Goal: Task Accomplishment & Management: Manage account settings

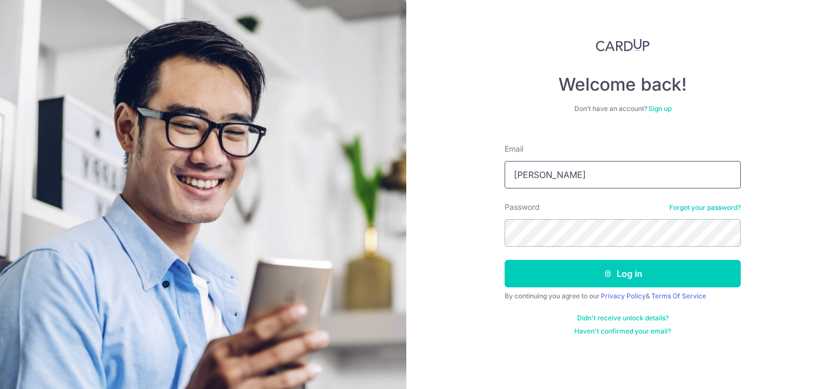
type input "andytanek@gmail.com"
click at [504, 260] on button "Log in" at bounding box center [622, 273] width 236 height 27
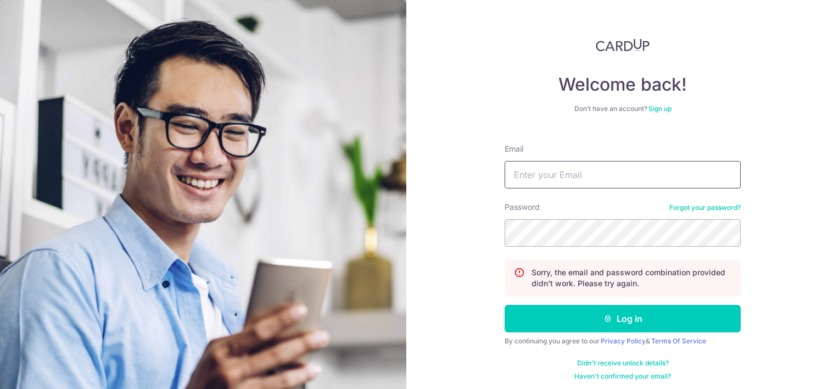
click at [631, 184] on input "Email" at bounding box center [622, 174] width 236 height 27
type input "ektan@hotmail.com"
click at [504, 305] on button "Log in" at bounding box center [622, 318] width 236 height 27
click at [590, 168] on input "Email" at bounding box center [622, 174] width 236 height 27
type input "andytanek@outlook.com"
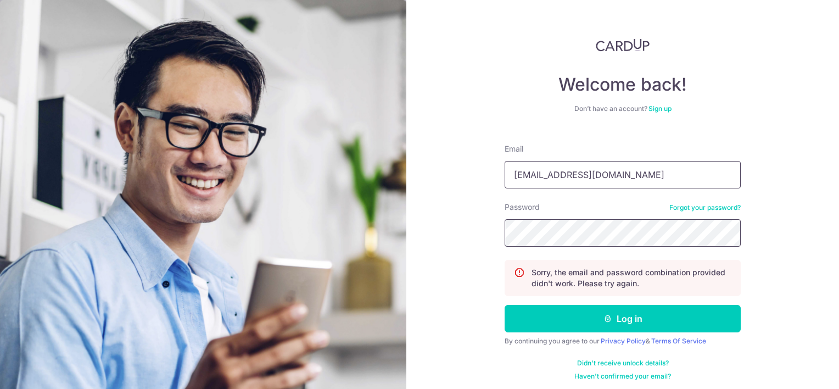
click at [504, 305] on button "Log in" at bounding box center [622, 318] width 236 height 27
drag, startPoint x: 0, startPoint y: 0, endPoint x: 590, endPoint y: 168, distance: 613.6
click at [590, 168] on input "Email" at bounding box center [622, 174] width 236 height 27
type input "[EMAIL_ADDRESS][DOMAIN_NAME]"
click at [504, 305] on button "Log in" at bounding box center [622, 318] width 236 height 27
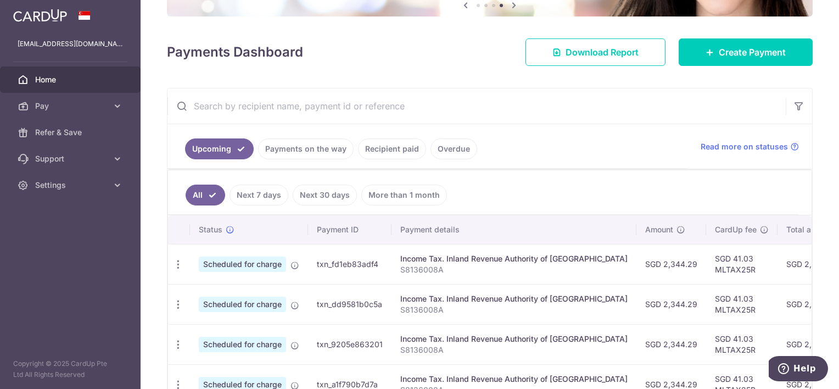
scroll to position [120, 0]
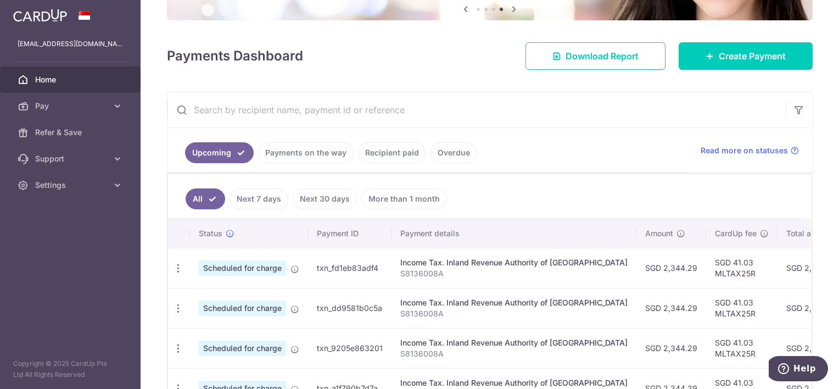
click at [386, 160] on link "Recipient paid" at bounding box center [392, 152] width 68 height 21
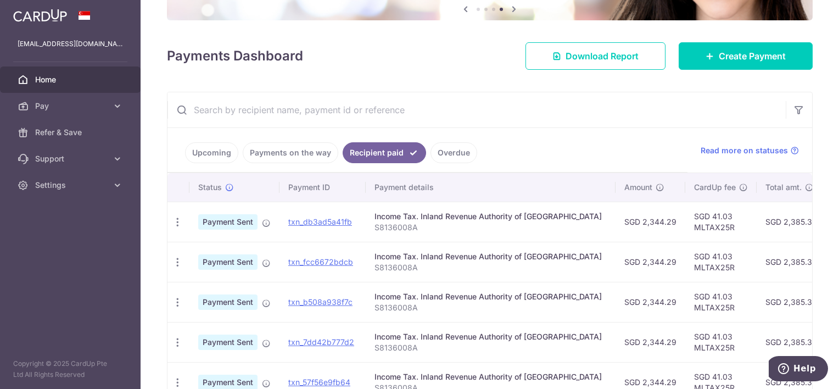
click at [224, 156] on link "Upcoming" at bounding box center [211, 152] width 53 height 21
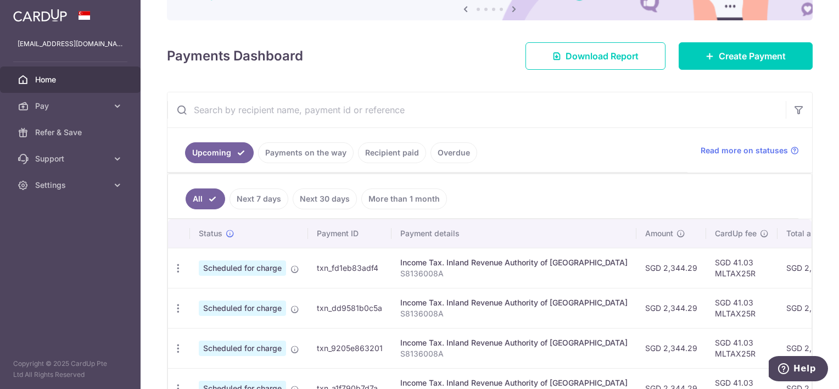
click at [621, 74] on div "× Pause Schedule Pause all future payments in this series Pause just this one p…" at bounding box center [489, 194] width 698 height 389
click at [621, 66] on link "Download Report" at bounding box center [595, 55] width 140 height 27
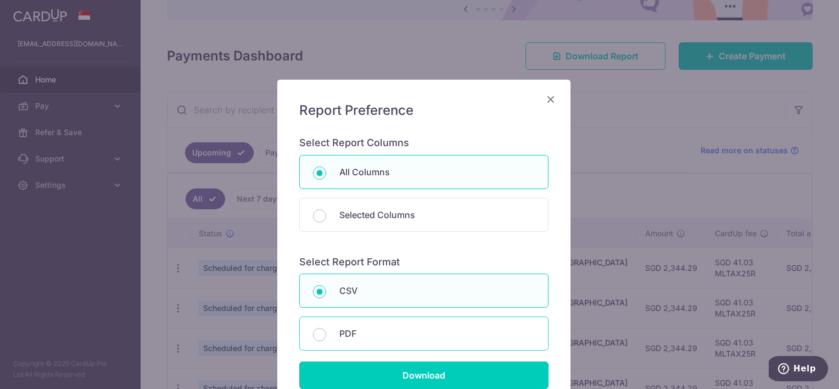
scroll to position [83, 0]
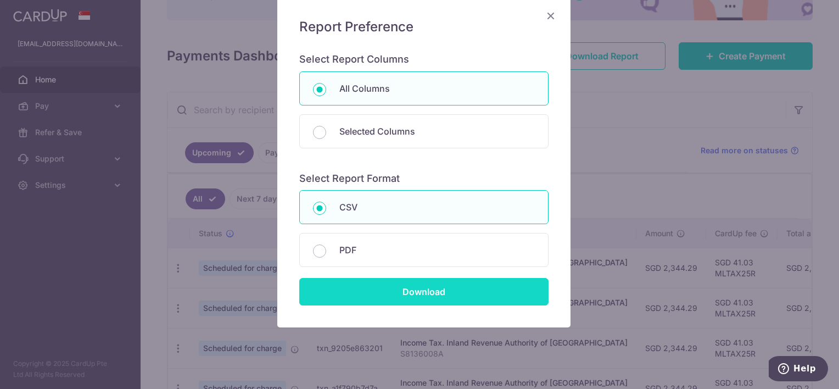
click at [451, 299] on input "Download" at bounding box center [423, 291] width 249 height 27
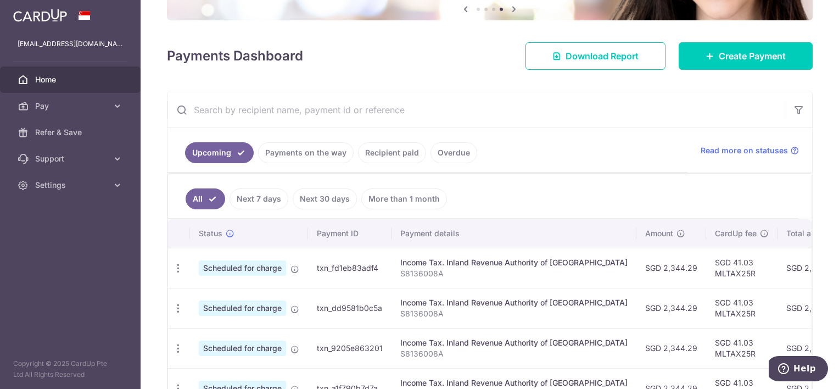
scroll to position [0, 0]
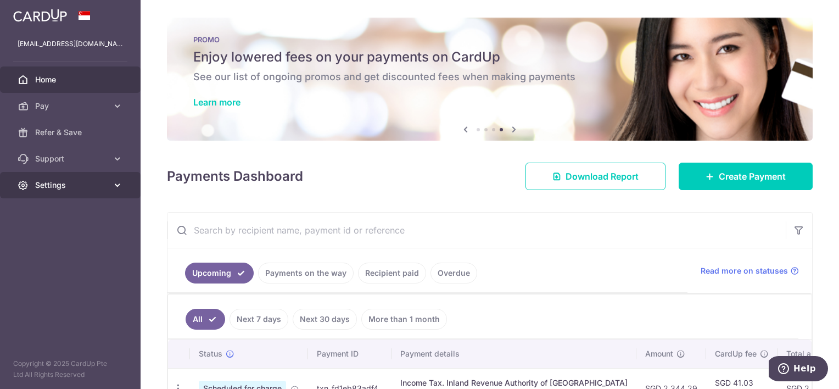
click at [78, 191] on link "Settings" at bounding box center [70, 185] width 140 height 26
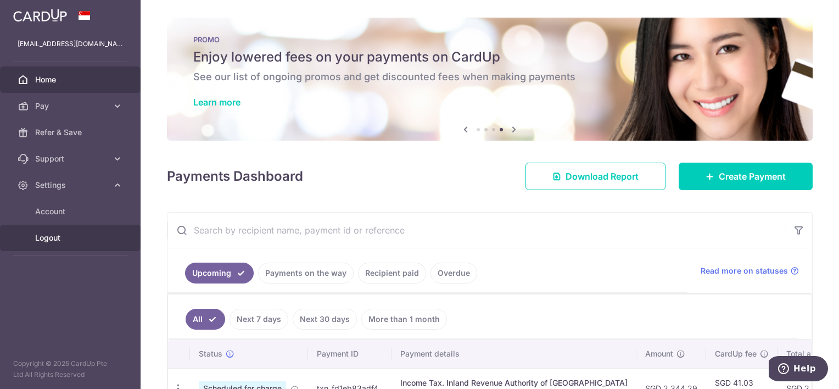
click at [64, 244] on link "Logout" at bounding box center [70, 237] width 140 height 26
